Goal: Task Accomplishment & Management: Use online tool/utility

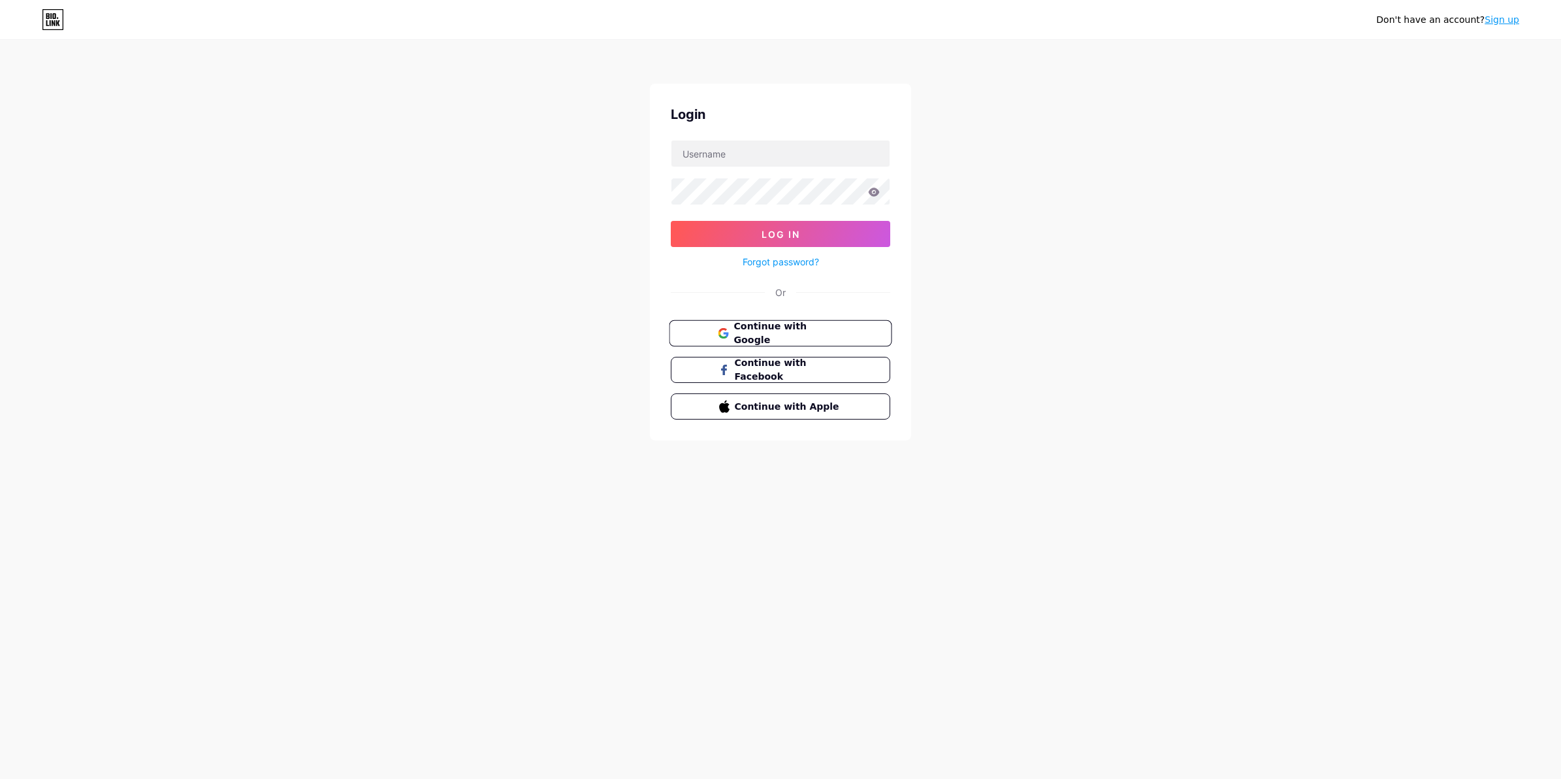
click at [743, 332] on span "Continue with Google" at bounding box center [788, 333] width 109 height 28
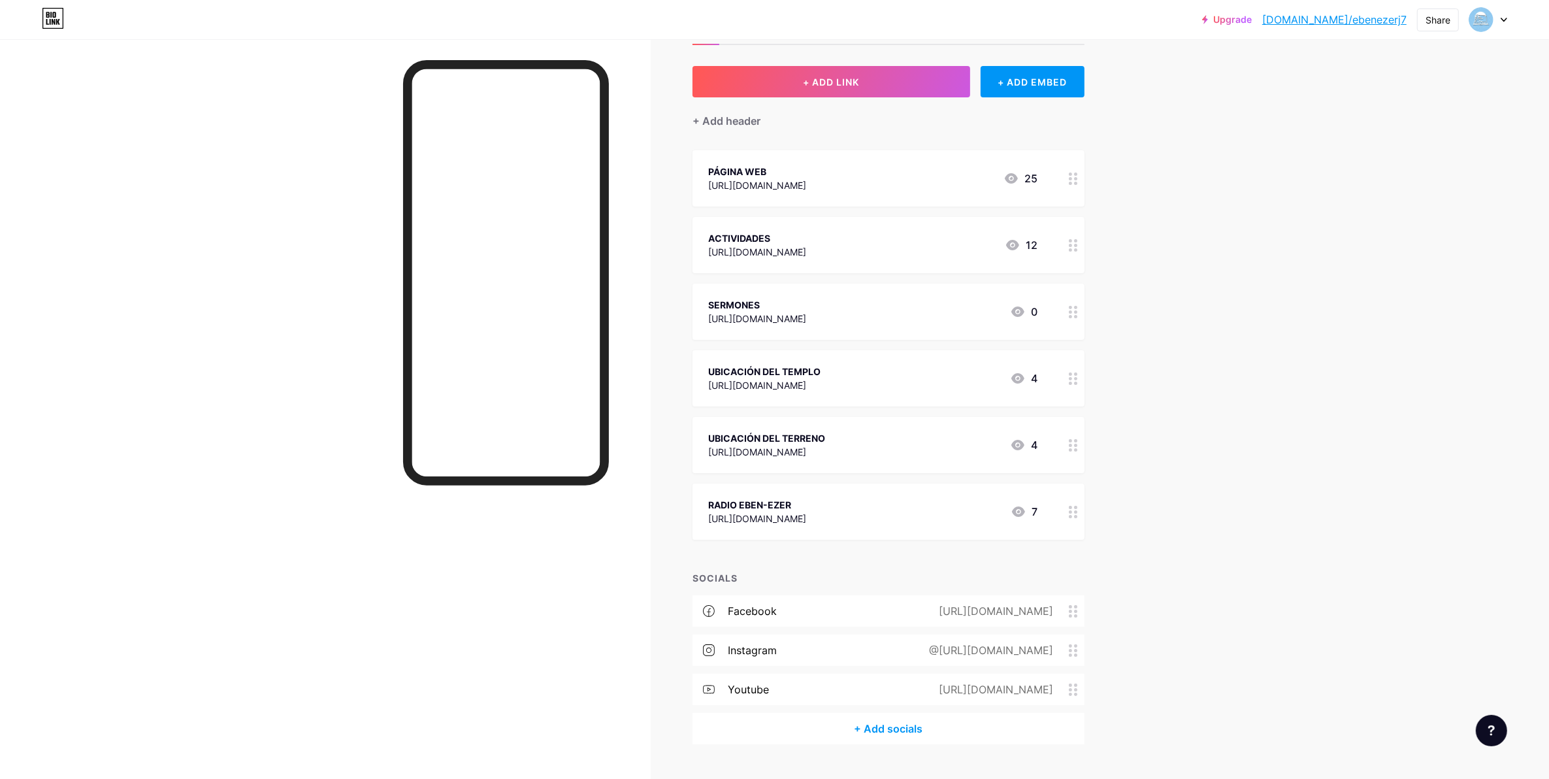
scroll to position [84, 0]
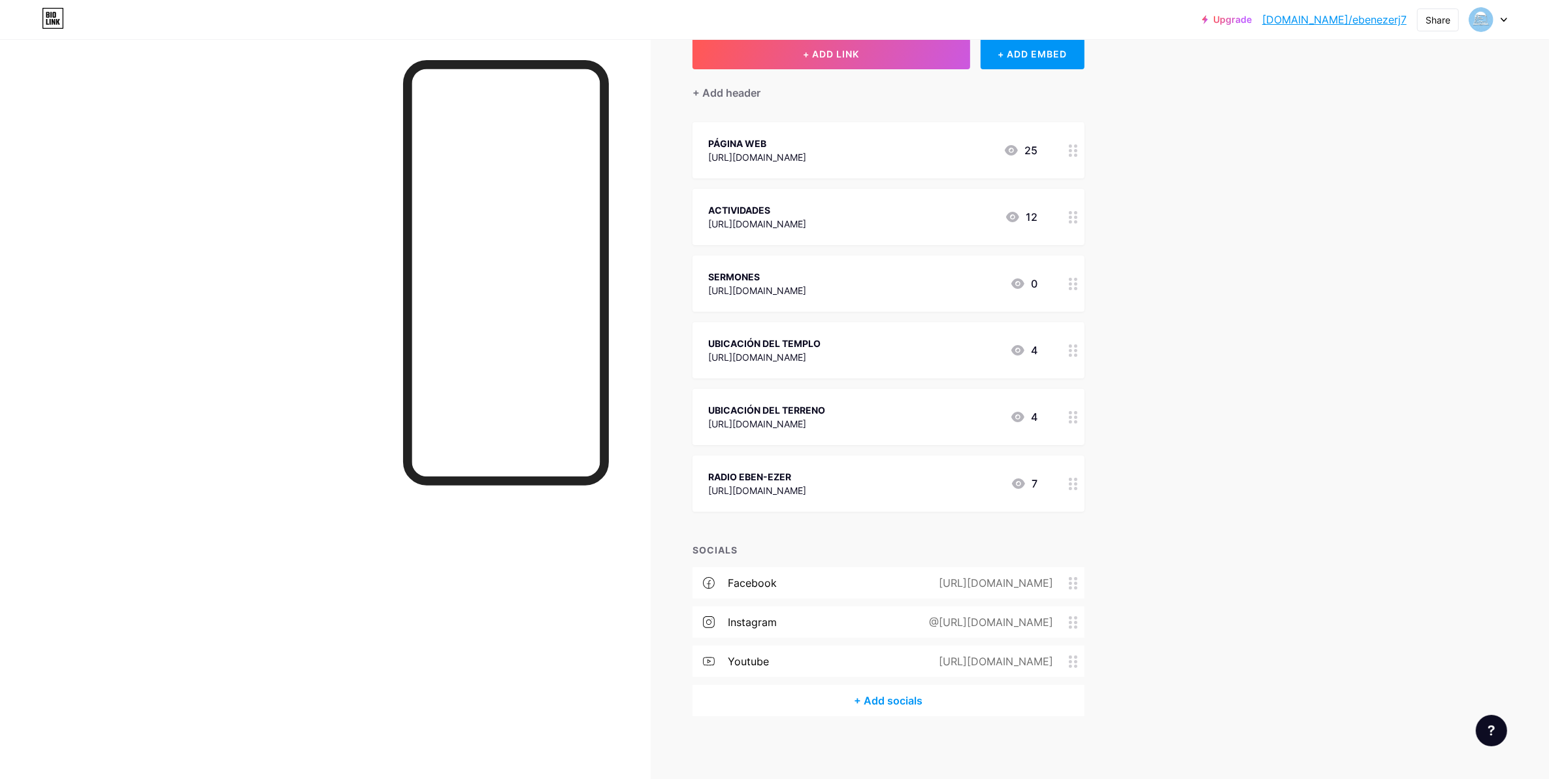
drag, startPoint x: 843, startPoint y: 490, endPoint x: 775, endPoint y: 487, distance: 68.6
click at [775, 487] on div "https://escuchafm.net/radio/radio-ebenezer/iframe/" at bounding box center [757, 490] width 98 height 14
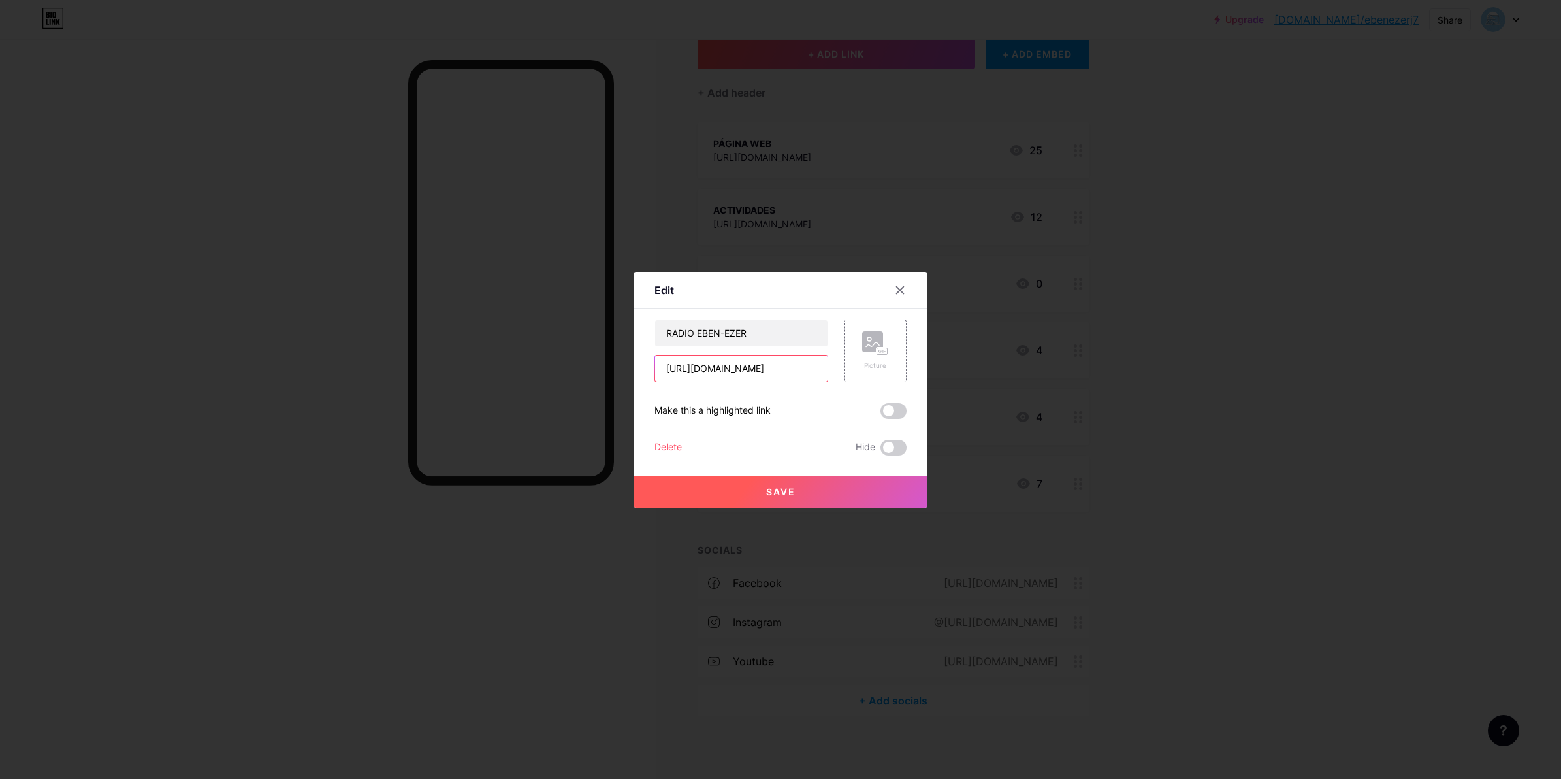
click at [735, 374] on input "https://escuchafm.net/radio/radio-ebenezer/iframe/" at bounding box center [741, 368] width 172 height 26
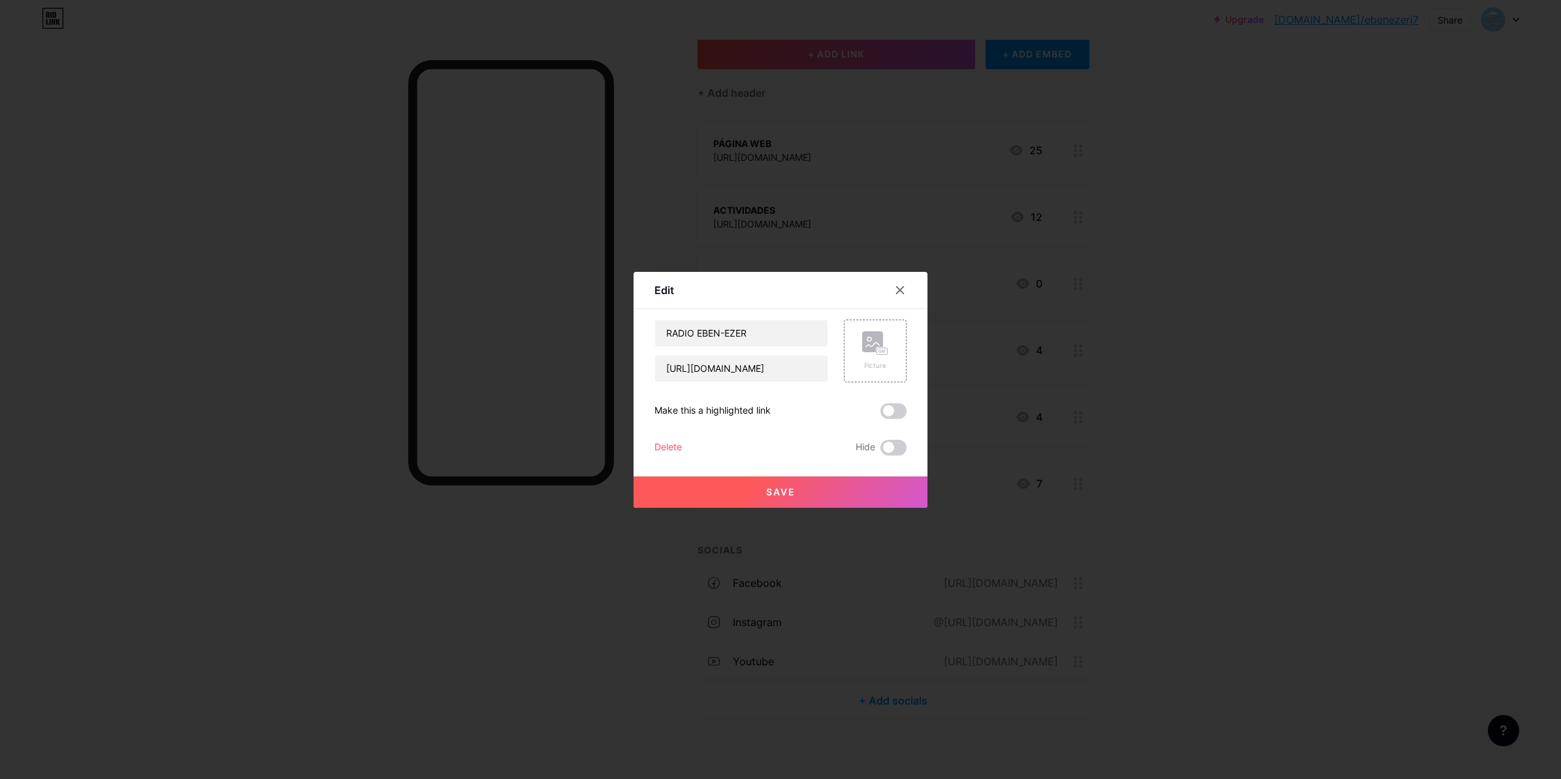
click at [14, 594] on div at bounding box center [780, 389] width 1561 height 779
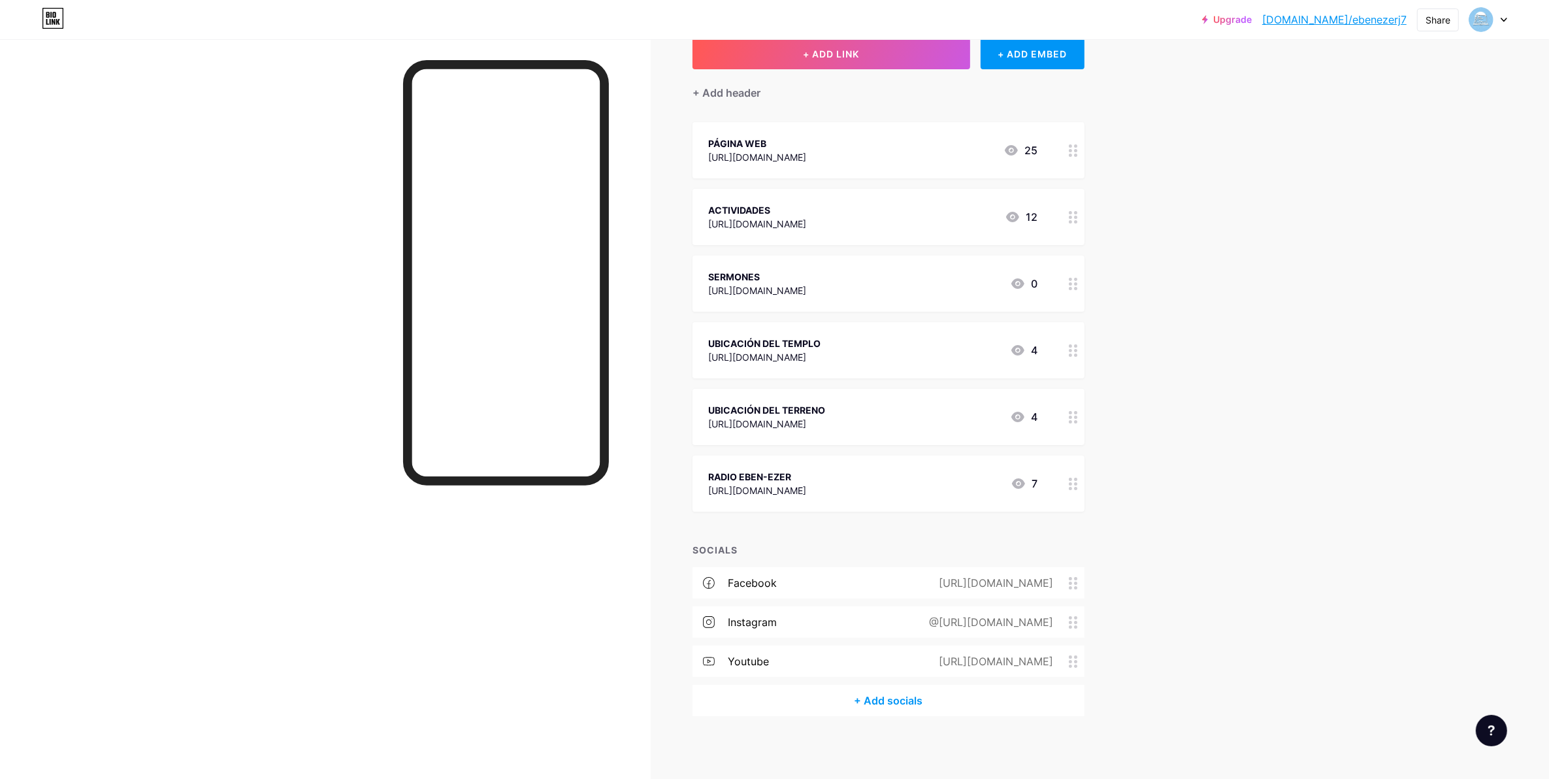
click at [1366, 209] on div "Upgrade bio.link/ebenez... bio.link/ebenezerj7 Share Switch accounts I.B. EBEN-…" at bounding box center [774, 348] width 1549 height 865
